Goal: Information Seeking & Learning: Learn about a topic

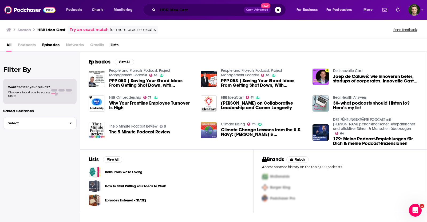
click at [211, 9] on input "HBR Idea Cast" at bounding box center [201, 10] width 86 height 9
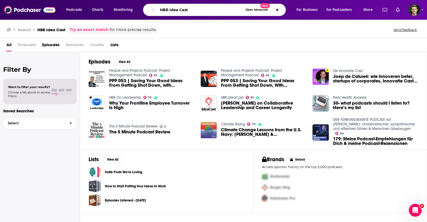
drag, startPoint x: 211, startPoint y: 9, endPoint x: 177, endPoint y: 11, distance: 33.6
click at [177, 11] on input "HBR Idea Cast" at bounding box center [200, 10] width 85 height 9
type input "Havard Business Review"
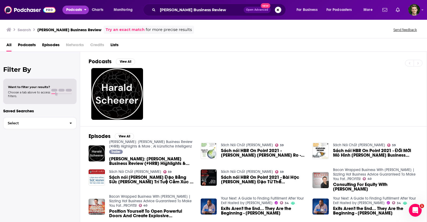
click at [67, 11] on span "Podcasts" at bounding box center [74, 9] width 16 height 7
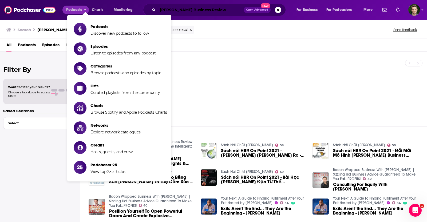
click at [193, 11] on input "Havard Business Review" at bounding box center [201, 10] width 86 height 9
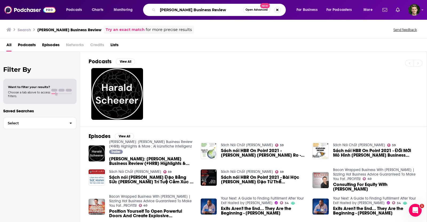
click at [193, 11] on input "Havard Business Review" at bounding box center [200, 10] width 85 height 9
type input "hbr"
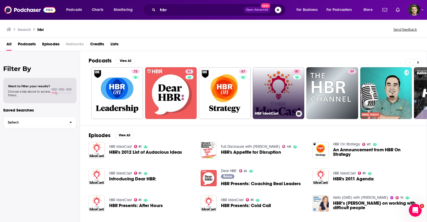
click at [269, 88] on link "81 HBR IdeaCast" at bounding box center [279, 93] width 52 height 52
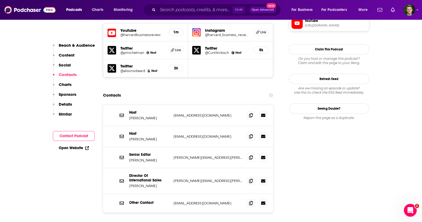
scroll to position [466, 0]
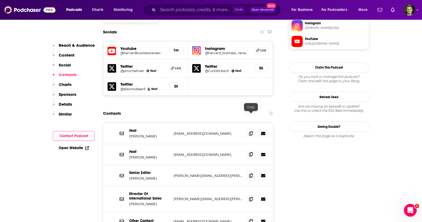
click at [249, 152] on icon at bounding box center [251, 154] width 4 height 4
click at [248, 129] on span at bounding box center [251, 133] width 8 height 8
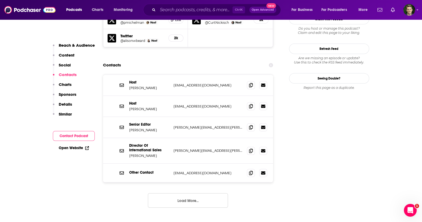
scroll to position [533, 0]
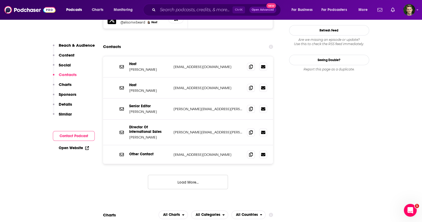
click at [168, 175] on button "Load More..." at bounding box center [188, 182] width 80 height 14
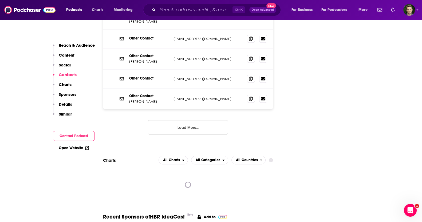
scroll to position [700, 0]
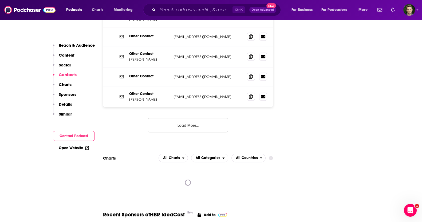
click at [176, 118] on button "Load More..." at bounding box center [188, 125] width 80 height 14
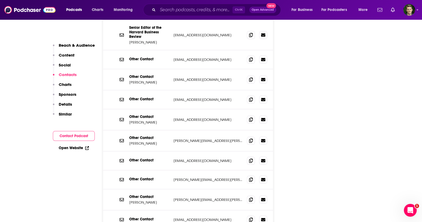
scroll to position [667, 0]
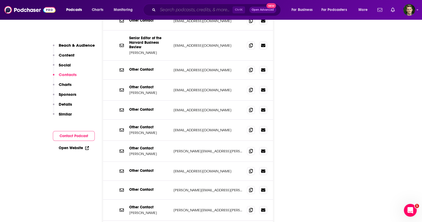
click at [164, 10] on input "Search podcasts, credits, & more..." at bounding box center [195, 10] width 75 height 9
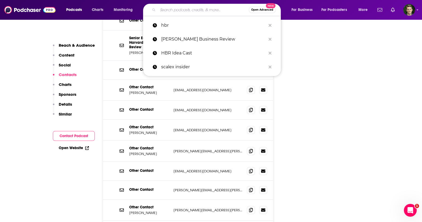
paste input "[PERSON_NAME] podcast"
type input "[PERSON_NAME] podcast"
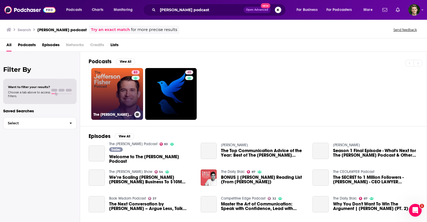
click at [127, 95] on link "83 The Jefferson Fisher Podcast" at bounding box center [117, 94] width 52 height 52
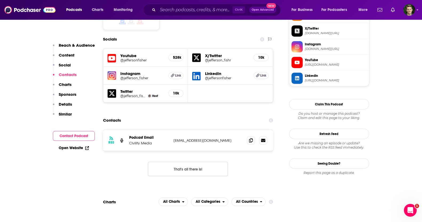
scroll to position [500, 0]
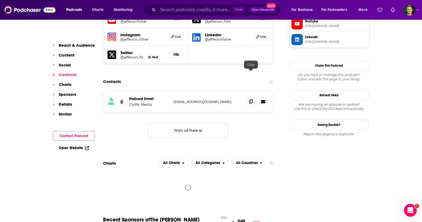
click at [253, 97] on span at bounding box center [251, 101] width 8 height 8
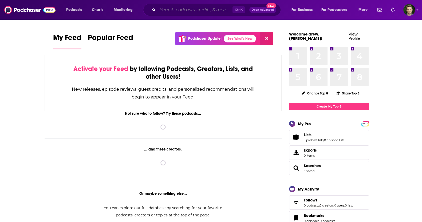
click at [174, 6] on input "Search podcasts, credits, & more..." at bounding box center [195, 10] width 75 height 9
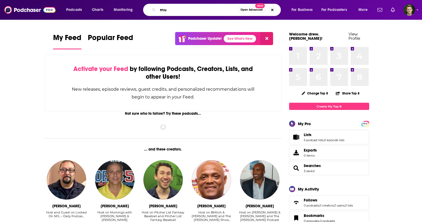
type input "m"
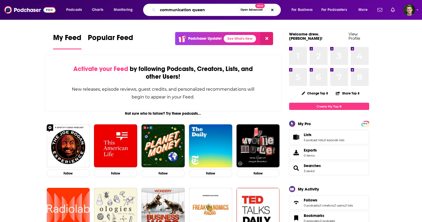
type input "communication queen"
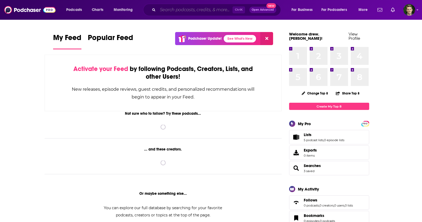
click at [176, 13] on input "Search podcasts, credits, & more..." at bounding box center [195, 10] width 75 height 9
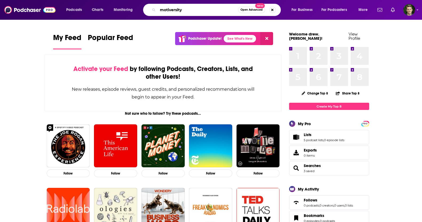
type input "motiversity"
